Goal: Transaction & Acquisition: Purchase product/service

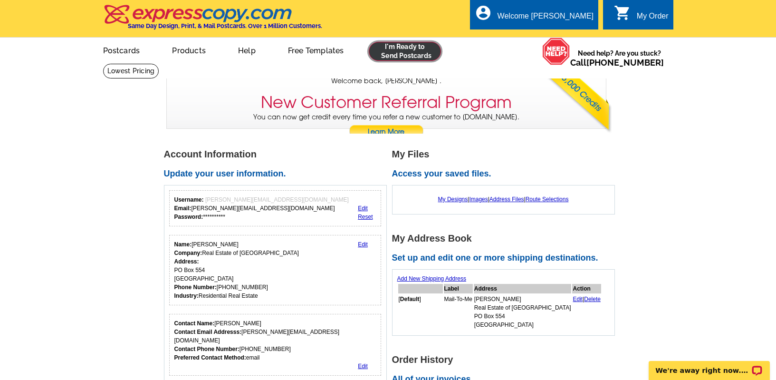
click at [375, 53] on link at bounding box center [405, 51] width 73 height 19
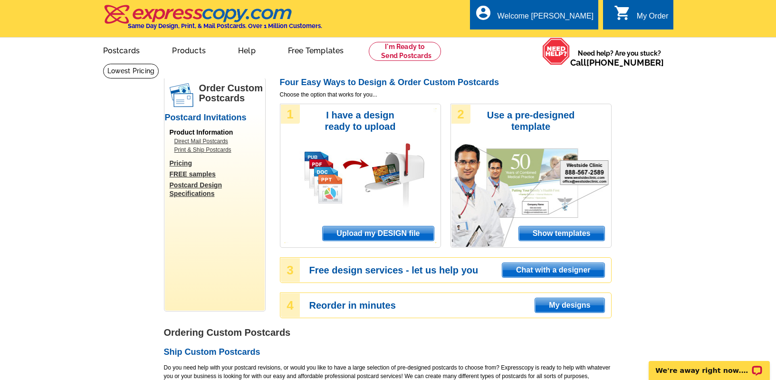
click at [376, 234] on span "Upload my DESIGN file" at bounding box center [378, 233] width 111 height 14
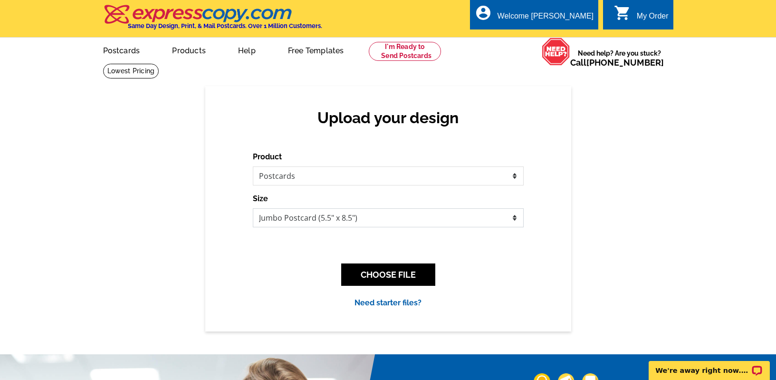
click at [397, 225] on select "Jumbo Postcard (5.5" x 8.5") Regular Postcard (4.25" x 5.6") Panoramic Postcard…" at bounding box center [388, 217] width 271 height 19
select select "1"
click at [253, 208] on select "Jumbo Postcard (5.5" x 8.5") Regular Postcard (4.25" x 5.6") Panoramic Postcard…" at bounding box center [388, 217] width 271 height 19
click at [421, 55] on link at bounding box center [405, 51] width 73 height 19
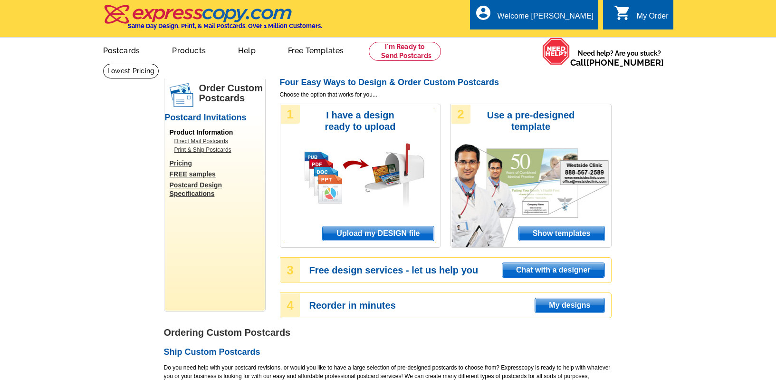
click at [375, 232] on span "Upload my DESIGN file" at bounding box center [378, 233] width 111 height 14
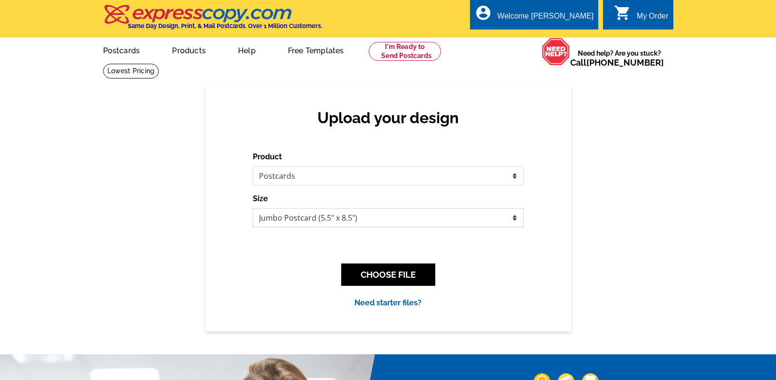
click at [374, 223] on select "Jumbo Postcard (5.5" x 8.5") Regular Postcard (4.25" x 5.6") Panoramic Postcard…" at bounding box center [388, 217] width 271 height 19
select select "1"
click at [253, 208] on select "Jumbo Postcard (5.5" x 8.5") Regular Postcard (4.25" x 5.6") Panoramic Postcard…" at bounding box center [388, 217] width 271 height 19
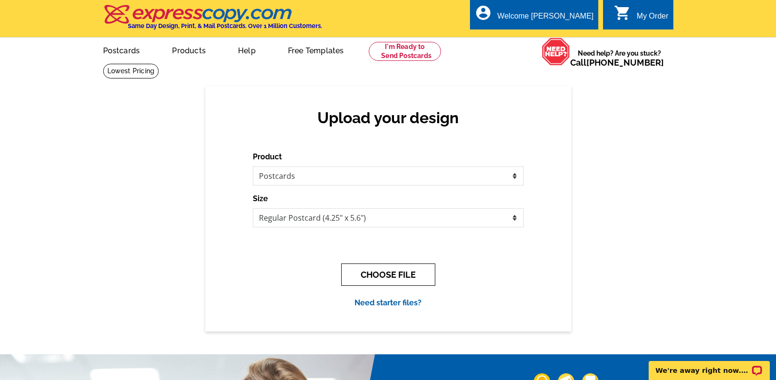
click at [380, 277] on button "CHOOSE FILE" at bounding box center [388, 274] width 94 height 22
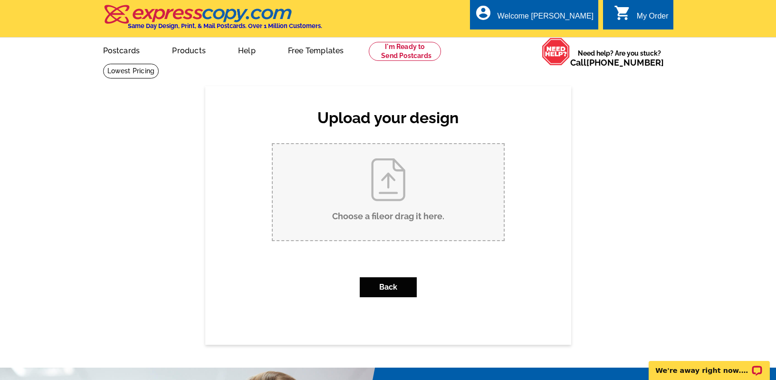
click at [397, 207] on input "Choose a file or drag it here ." at bounding box center [388, 192] width 231 height 96
type input "C:\fakepath\KingsCrosingPlaceL2_listed.pdf"
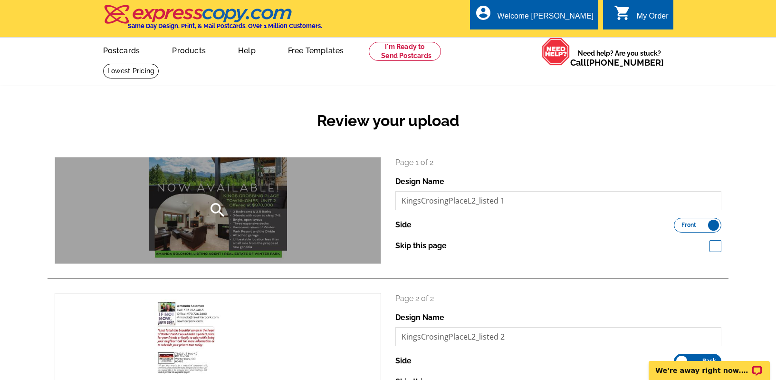
click at [222, 210] on icon "search" at bounding box center [217, 210] width 19 height 19
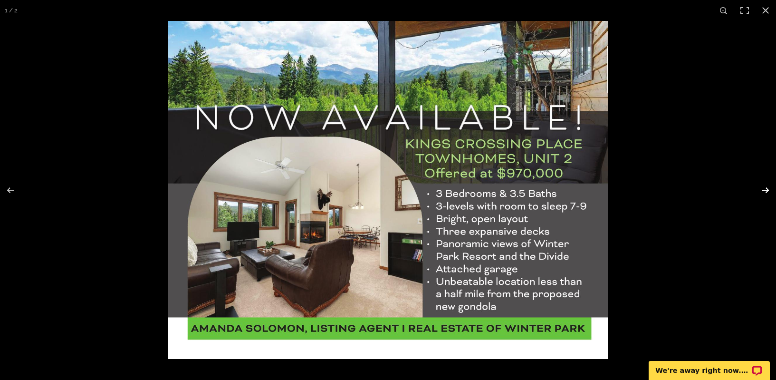
click at [766, 190] on button at bounding box center [759, 190] width 33 height 48
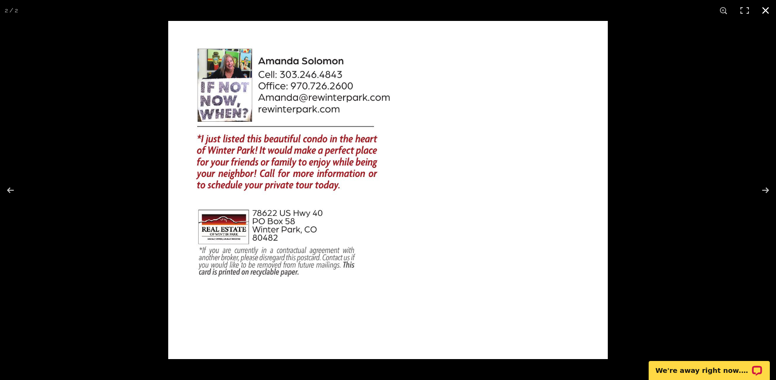
click at [768, 9] on button at bounding box center [765, 10] width 21 height 21
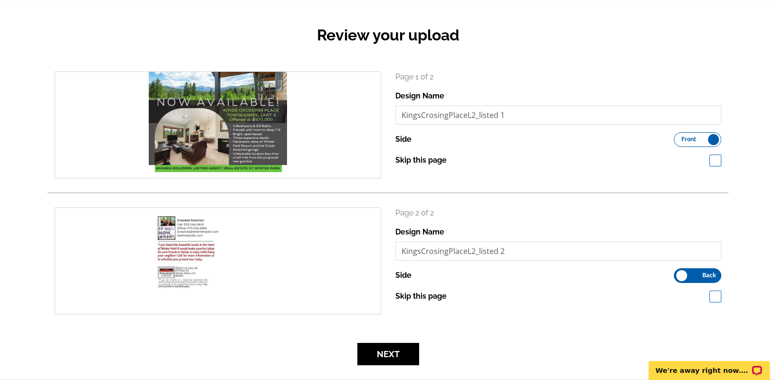
scroll to position [103, 0]
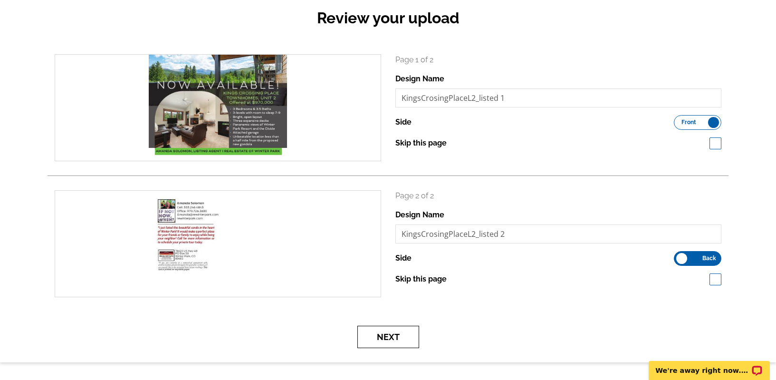
click at [379, 342] on button "Next" at bounding box center [389, 337] width 62 height 22
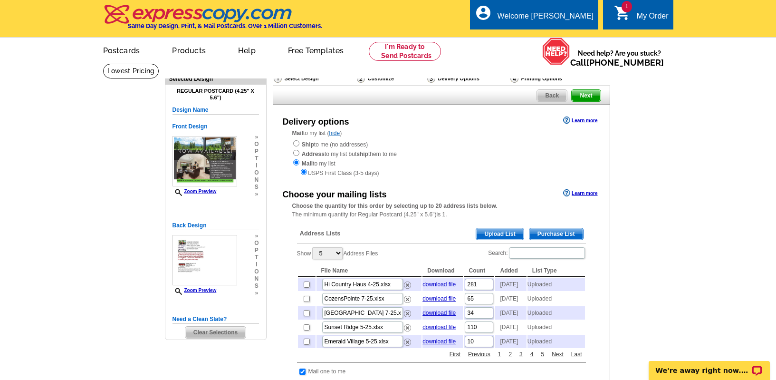
click at [479, 232] on span "Upload List" at bounding box center [499, 233] width 47 height 11
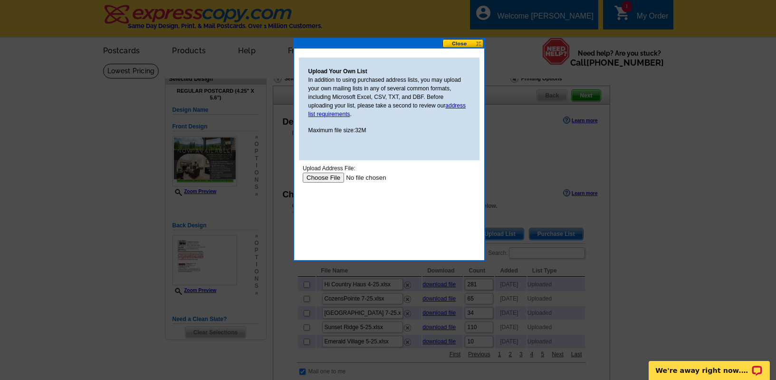
click at [337, 175] on input "file" at bounding box center [362, 178] width 120 height 10
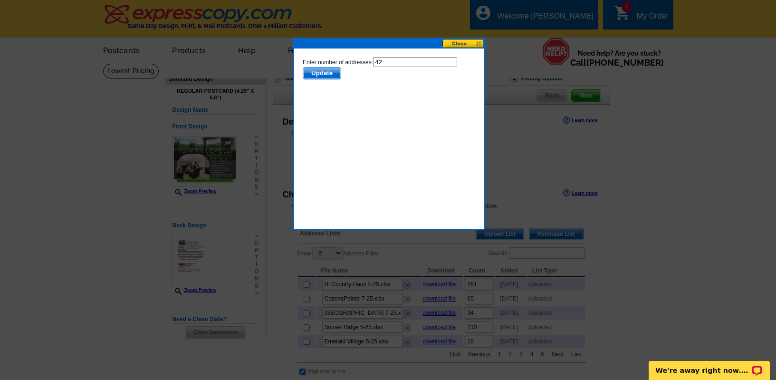
click at [438, 59] on input "42" at bounding box center [415, 62] width 84 height 10
type input "41"
click at [327, 72] on span "Update" at bounding box center [322, 73] width 38 height 11
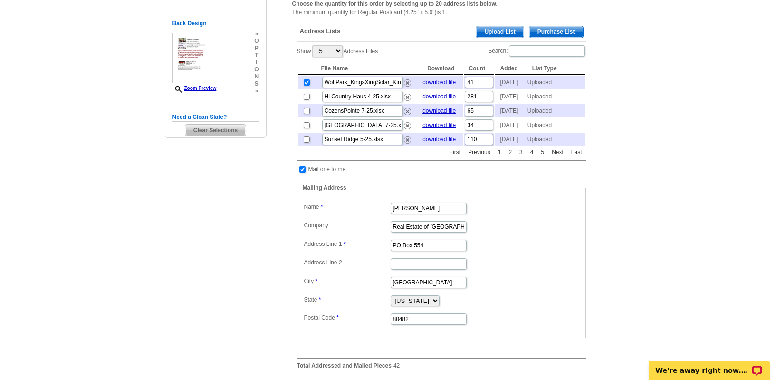
scroll to position [236, 0]
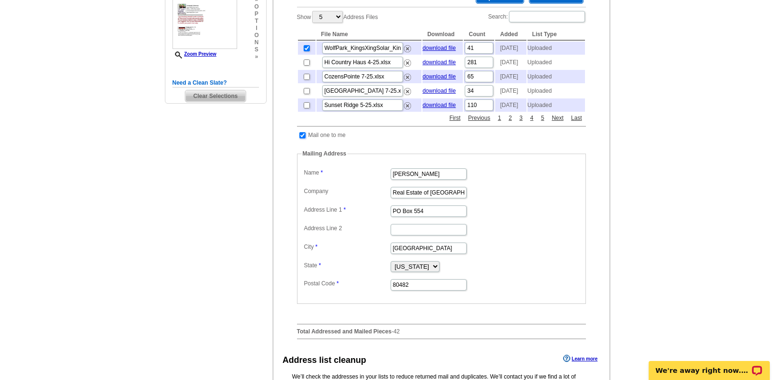
click at [301, 138] on input "checkbox" at bounding box center [303, 135] width 6 height 6
checkbox input "false"
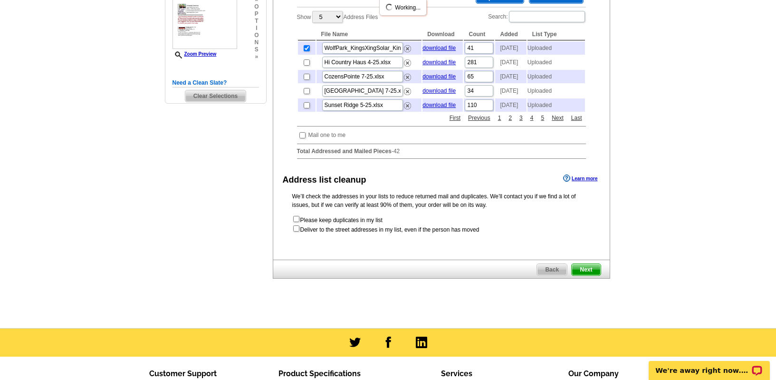
click at [591, 275] on span "Next" at bounding box center [586, 269] width 29 height 11
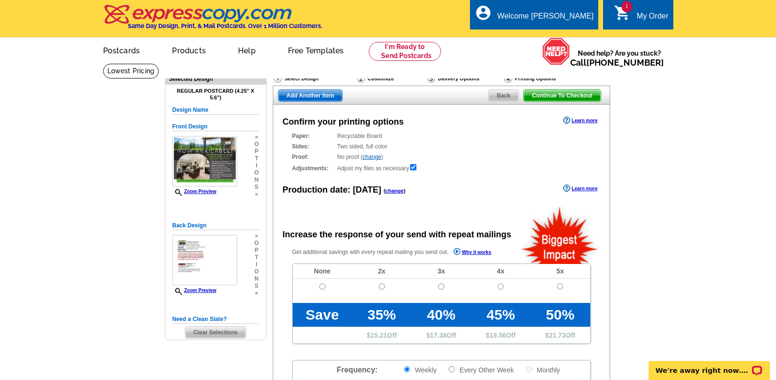
radio input "false"
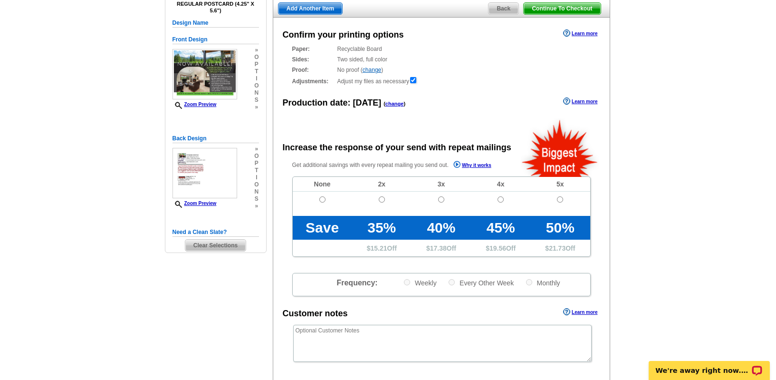
scroll to position [92, 0]
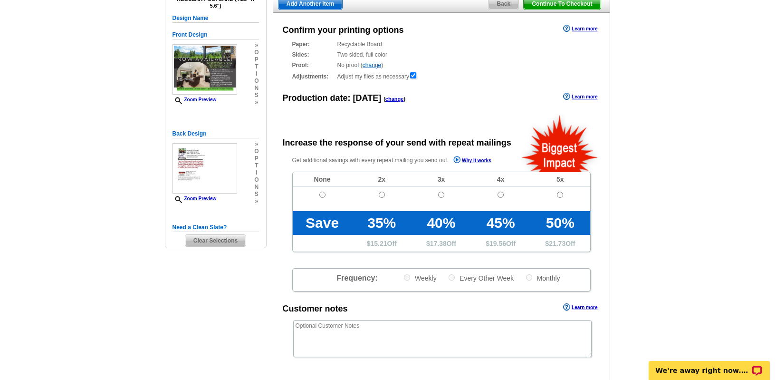
click at [321, 198] on td at bounding box center [322, 199] width 59 height 24
click at [322, 194] on input "radio" at bounding box center [323, 195] width 6 height 6
radio input "true"
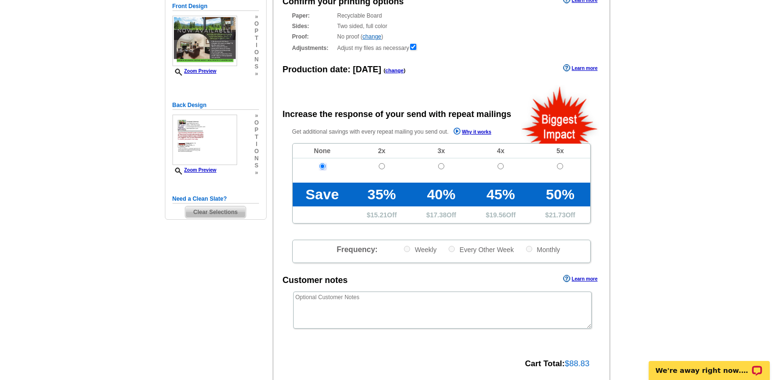
scroll to position [162, 0]
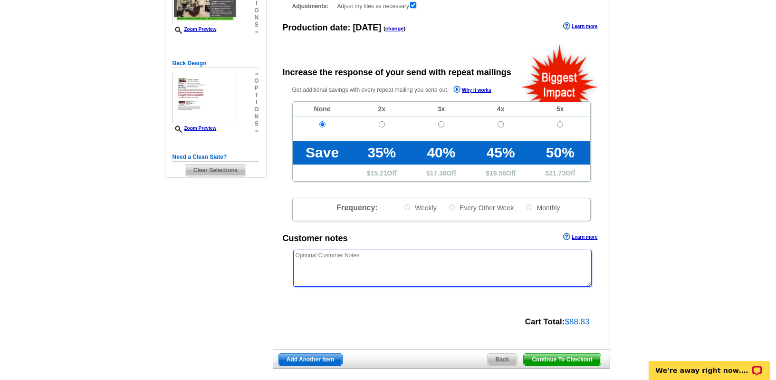
click at [406, 269] on textarea at bounding box center [442, 268] width 299 height 37
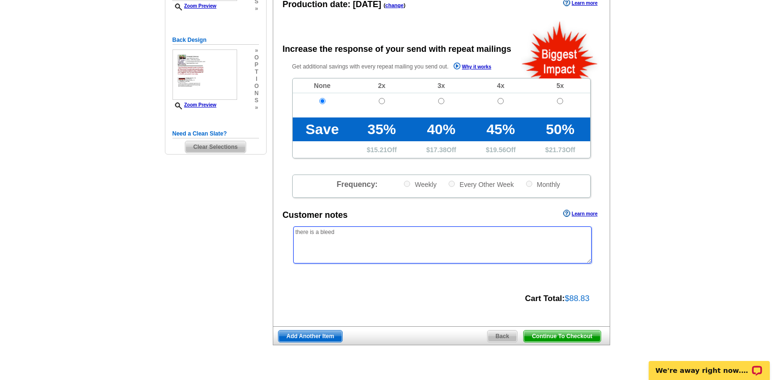
scroll to position [205, 0]
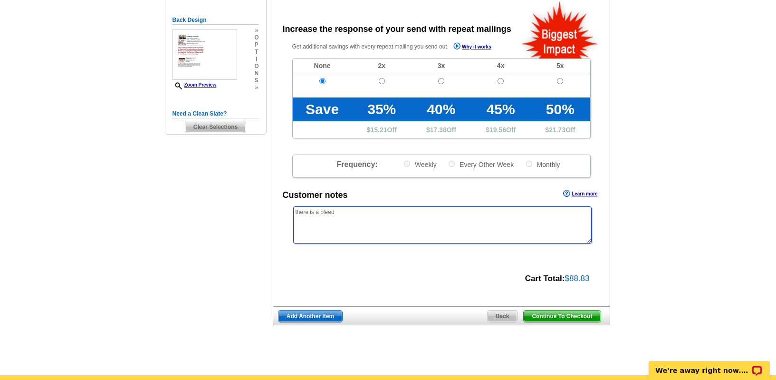
type textarea "there is a bleed"
click at [538, 318] on span "Continue To Checkout" at bounding box center [562, 315] width 77 height 11
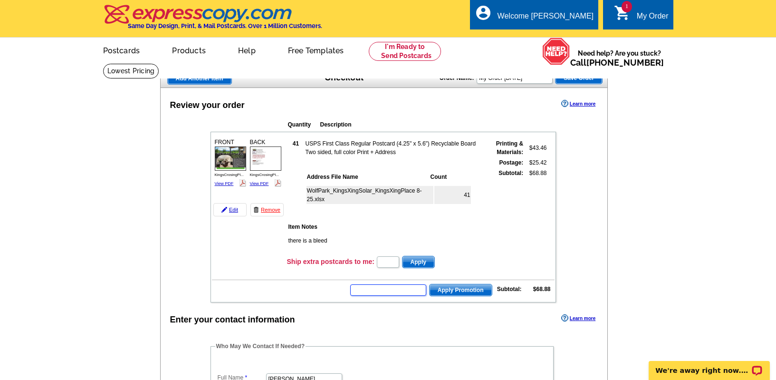
click at [415, 291] on input "text" at bounding box center [388, 289] width 76 height 11
paste input "GROW0825"
type input "GROW0825"
click at [448, 289] on span "Apply Promotion" at bounding box center [461, 289] width 62 height 11
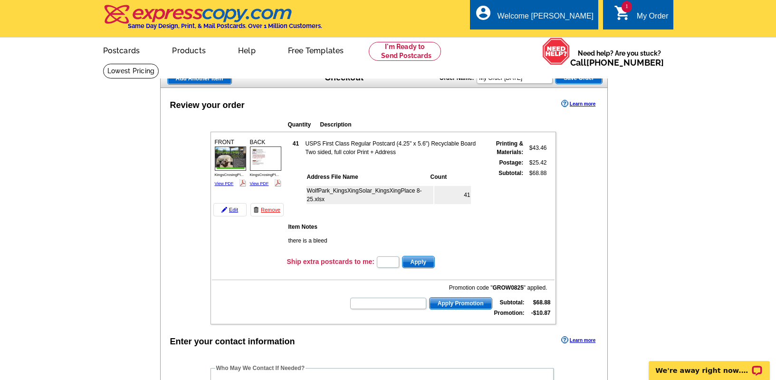
click at [234, 163] on img at bounding box center [230, 158] width 31 height 24
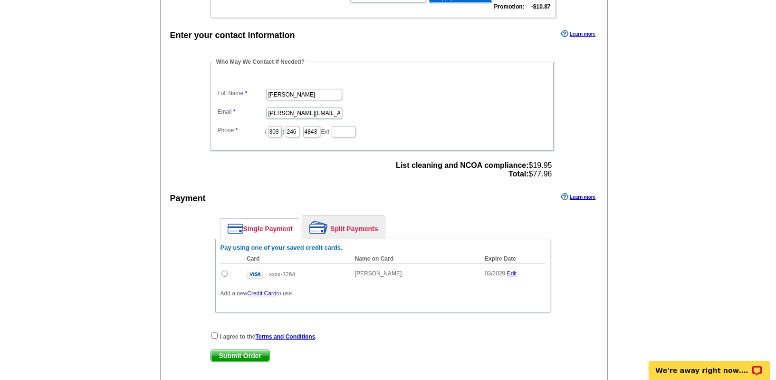
scroll to position [307, 0]
click at [225, 271] on input "radio" at bounding box center [225, 273] width 6 height 6
radio input "true"
click at [214, 333] on input "checkbox" at bounding box center [215, 335] width 6 height 6
checkbox input "true"
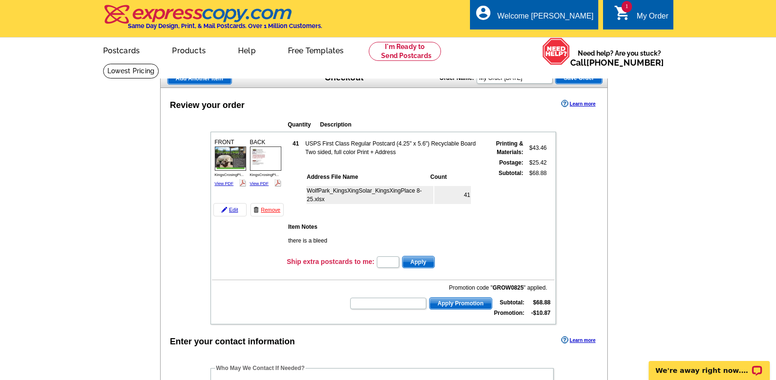
scroll to position [9, 0]
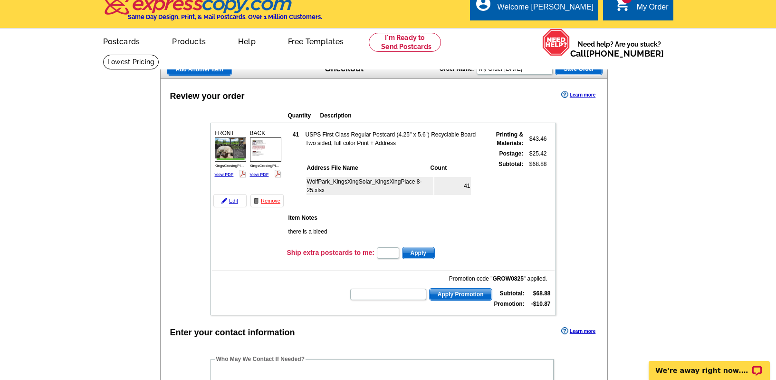
click at [274, 146] on img at bounding box center [265, 149] width 31 height 24
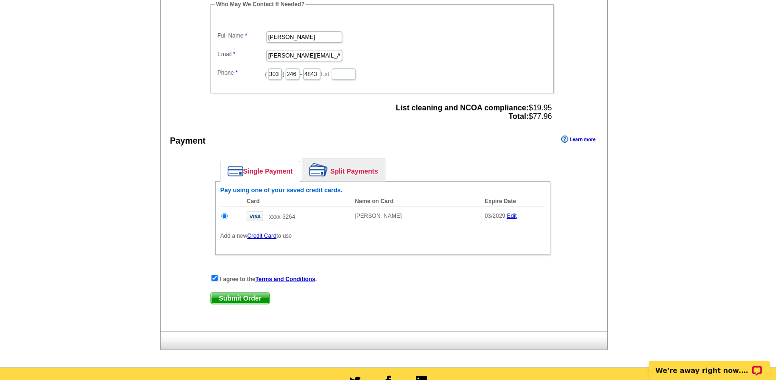
scroll to position [377, 0]
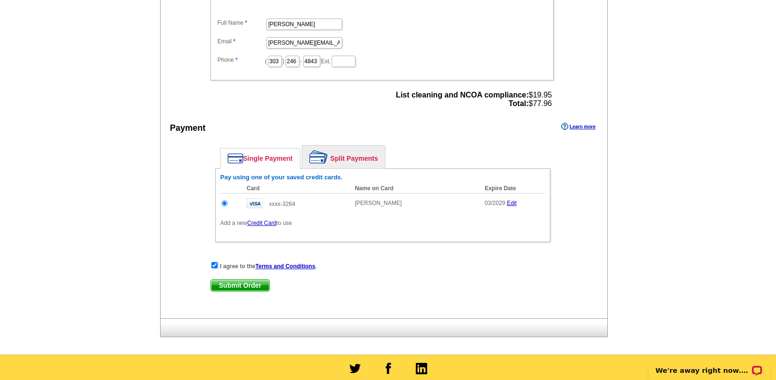
click at [239, 287] on span "Submit Order" at bounding box center [240, 285] width 58 height 11
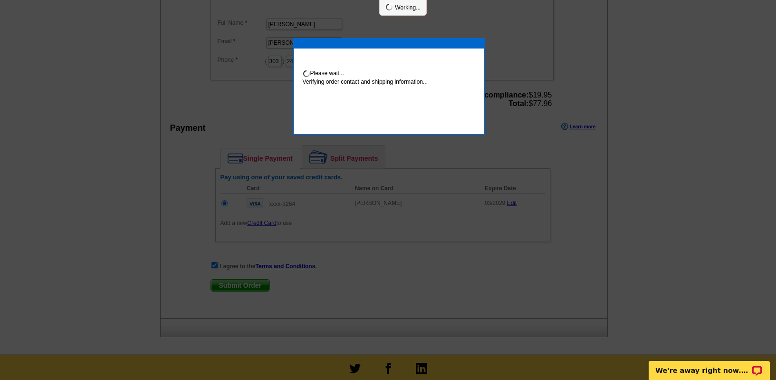
scroll to position [373, 0]
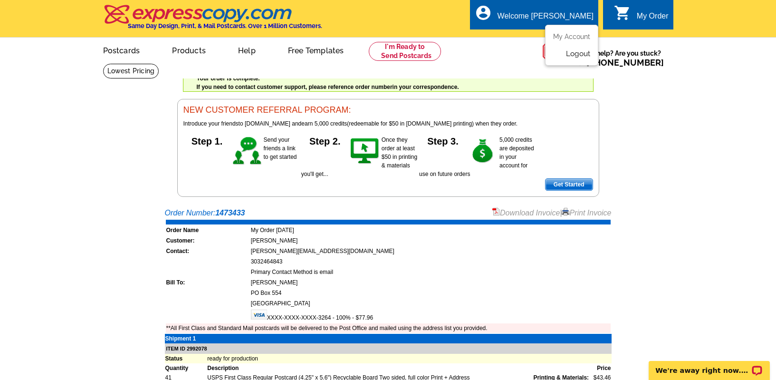
click at [569, 52] on link "Logout" at bounding box center [578, 53] width 24 height 9
